Goal: Check status: Check status

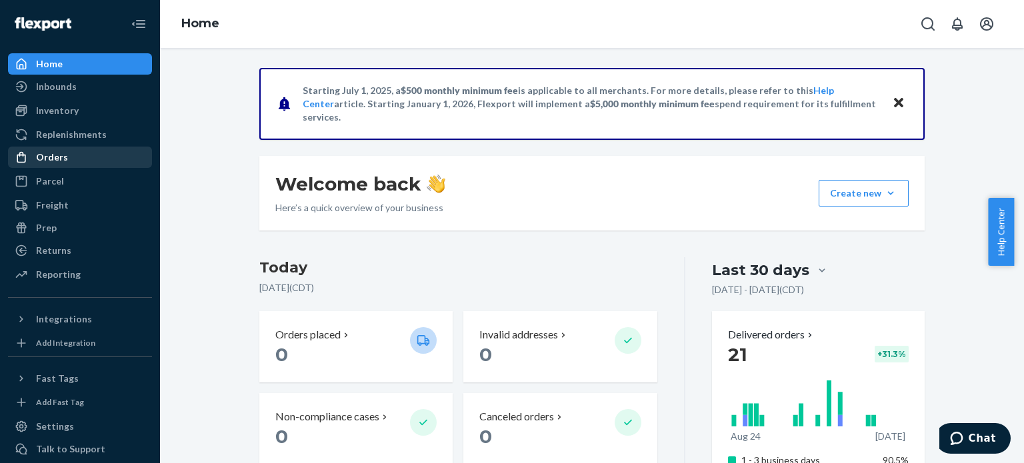
click at [56, 155] on div "Orders" at bounding box center [52, 157] width 32 height 13
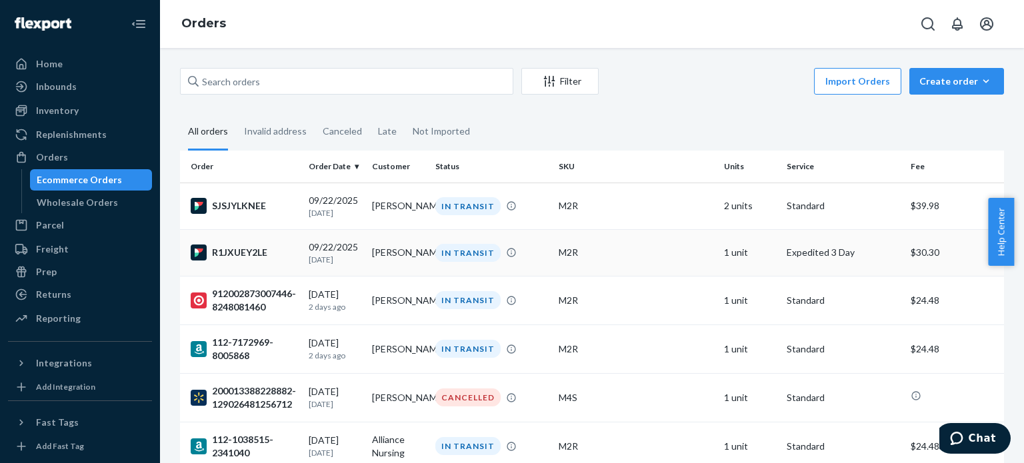
click at [237, 250] on div "R1JXUEY2LE" at bounding box center [244, 253] width 107 height 16
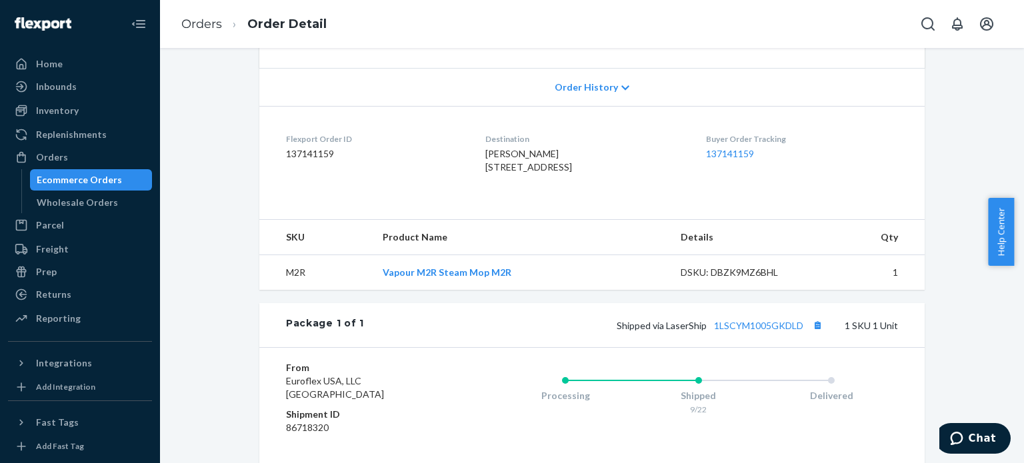
scroll to position [333, 0]
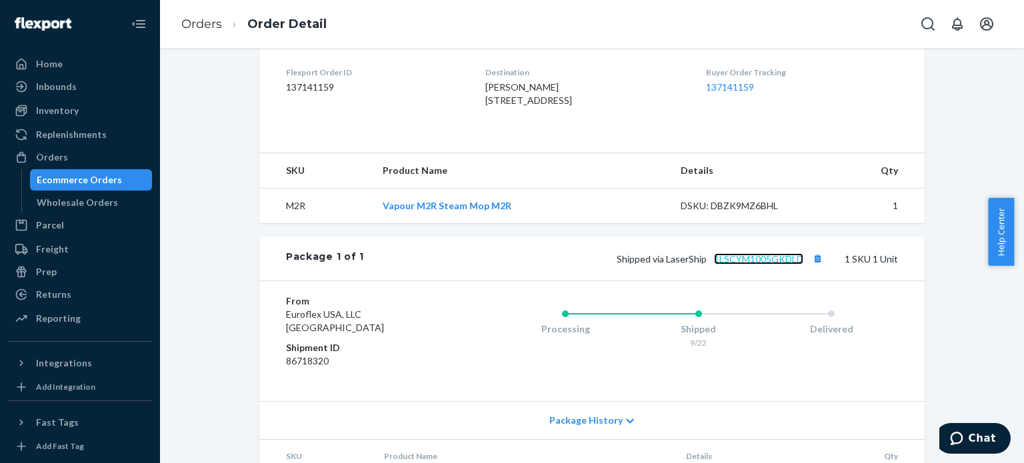
click at [752, 265] on link "1LSCYM1005GKDLD" at bounding box center [758, 258] width 89 height 11
drag, startPoint x: 799, startPoint y: 285, endPoint x: 710, endPoint y: 290, distance: 89.5
click at [710, 265] on span "Shipped via LaserShip 1LSCYM1005GKDLD" at bounding box center [721, 258] width 209 height 11
copy link "1LSCYM1005GKDLD"
click at [49, 154] on div "Orders" at bounding box center [52, 157] width 32 height 13
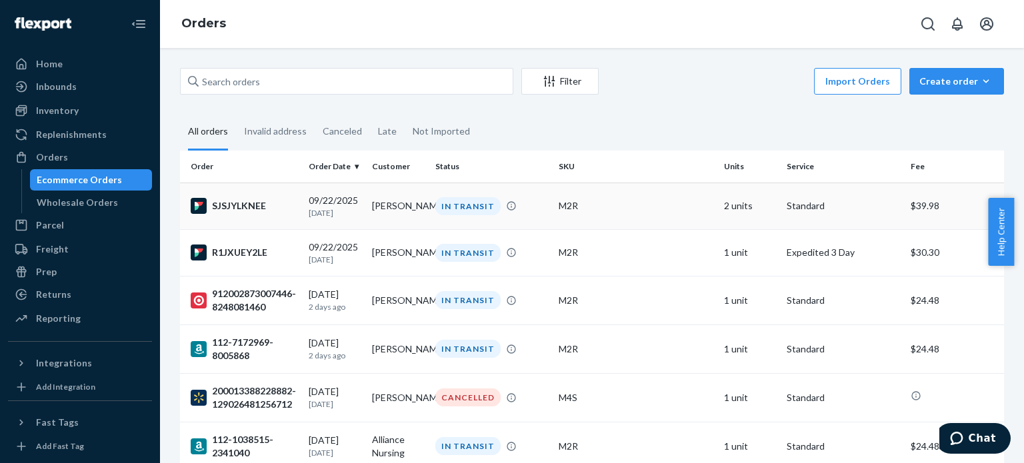
click at [249, 203] on div "SJSJYLKNEE" at bounding box center [244, 206] width 107 height 16
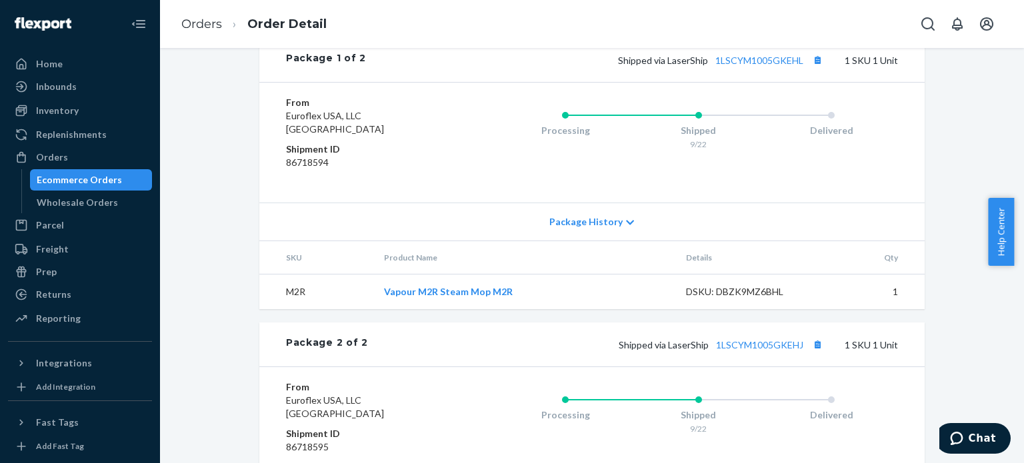
scroll to position [533, 0]
click at [761, 349] on link "1LSCYM1005GKEHJ" at bounding box center [759, 343] width 87 height 11
click at [68, 151] on div "Orders" at bounding box center [79, 157] width 141 height 19
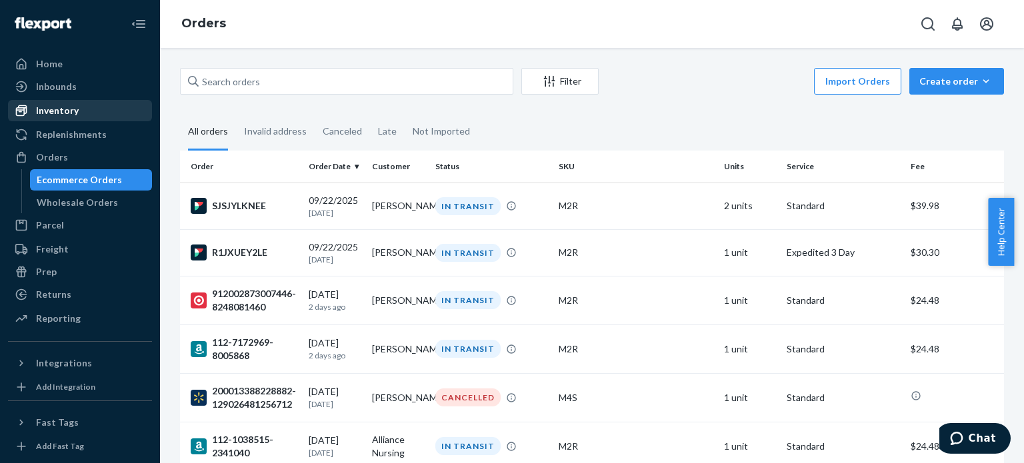
click at [68, 112] on div "Inventory" at bounding box center [57, 110] width 43 height 13
